Goal: Task Accomplishment & Management: Complete application form

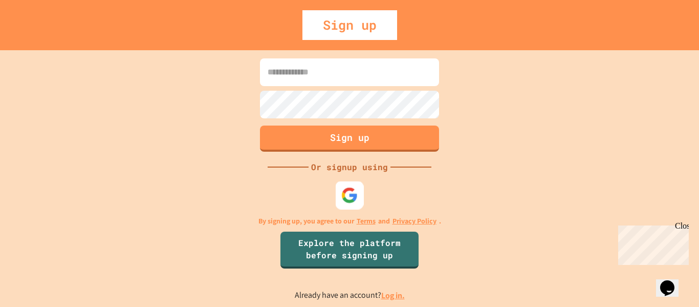
click at [354, 202] on img at bounding box center [349, 194] width 17 height 17
click at [684, 231] on div "Close" at bounding box center [681, 227] width 13 height 13
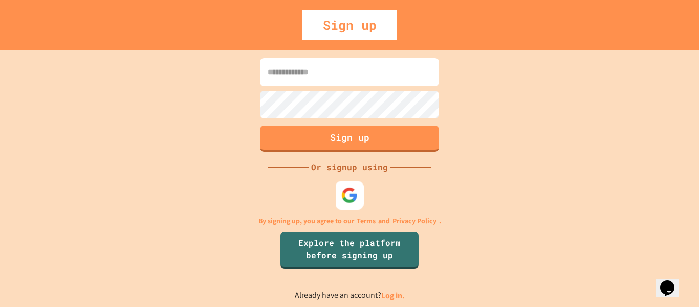
click at [360, 192] on div at bounding box center [350, 195] width 28 height 28
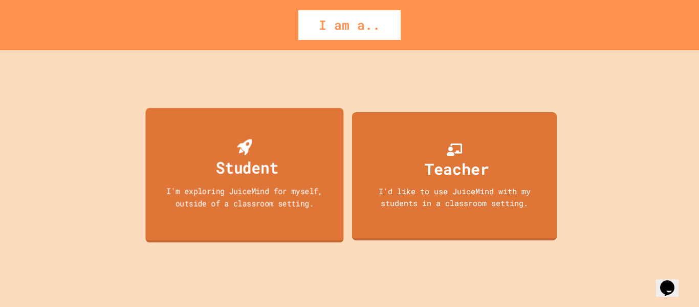
click at [274, 163] on div "Student" at bounding box center [247, 167] width 62 height 24
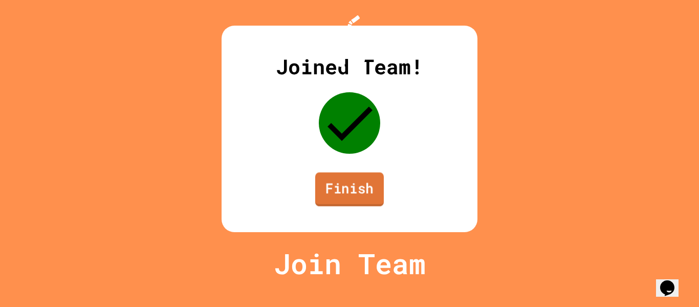
click at [349, 206] on link "Finish" at bounding box center [349, 189] width 69 height 34
